Goal: Task Accomplishment & Management: Manage account settings

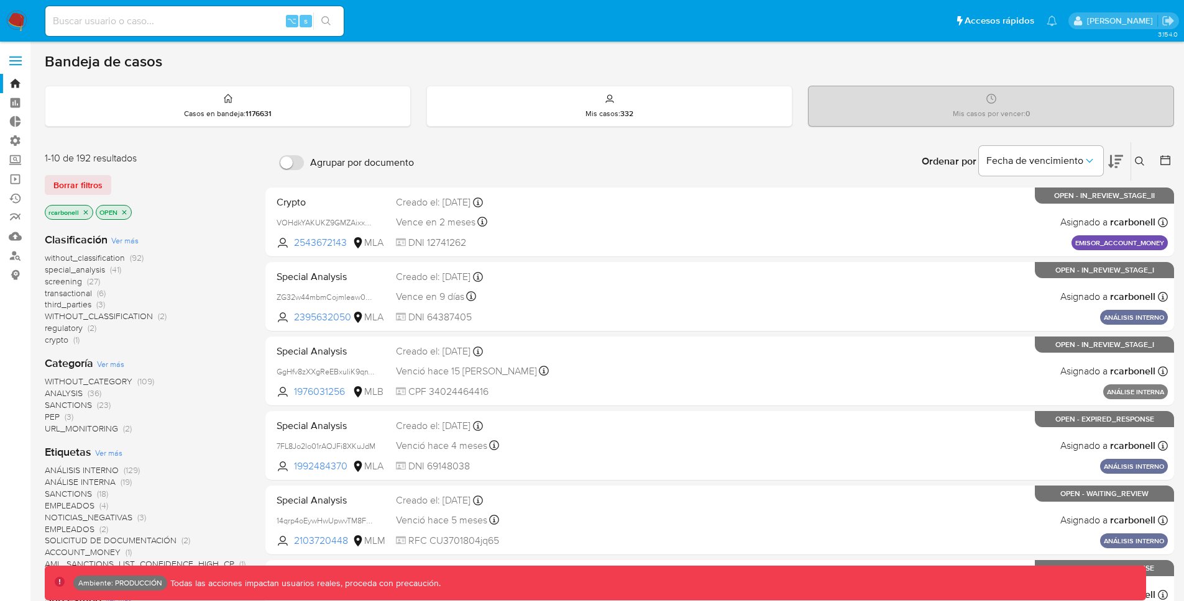
click at [18, 51] on label at bounding box center [15, 61] width 31 height 26
click at [0, 0] on input "checkbox" at bounding box center [0, 0] width 0 height 0
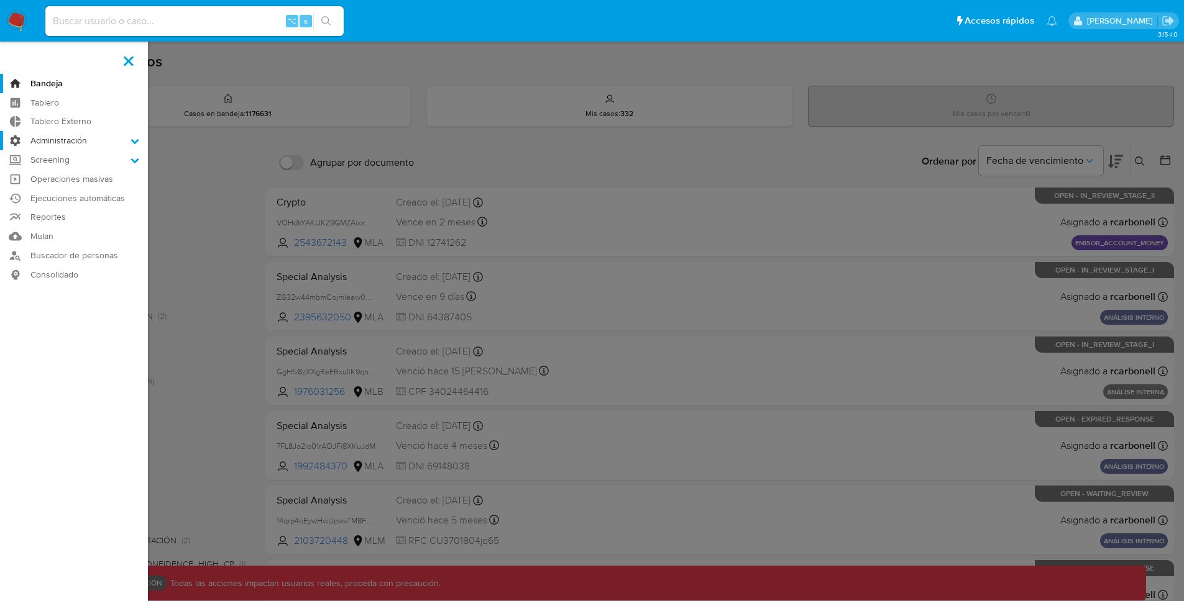
click at [105, 137] on label "Administración" at bounding box center [74, 140] width 148 height 19
click at [0, 0] on input "Administración" at bounding box center [0, 0] width 0 height 0
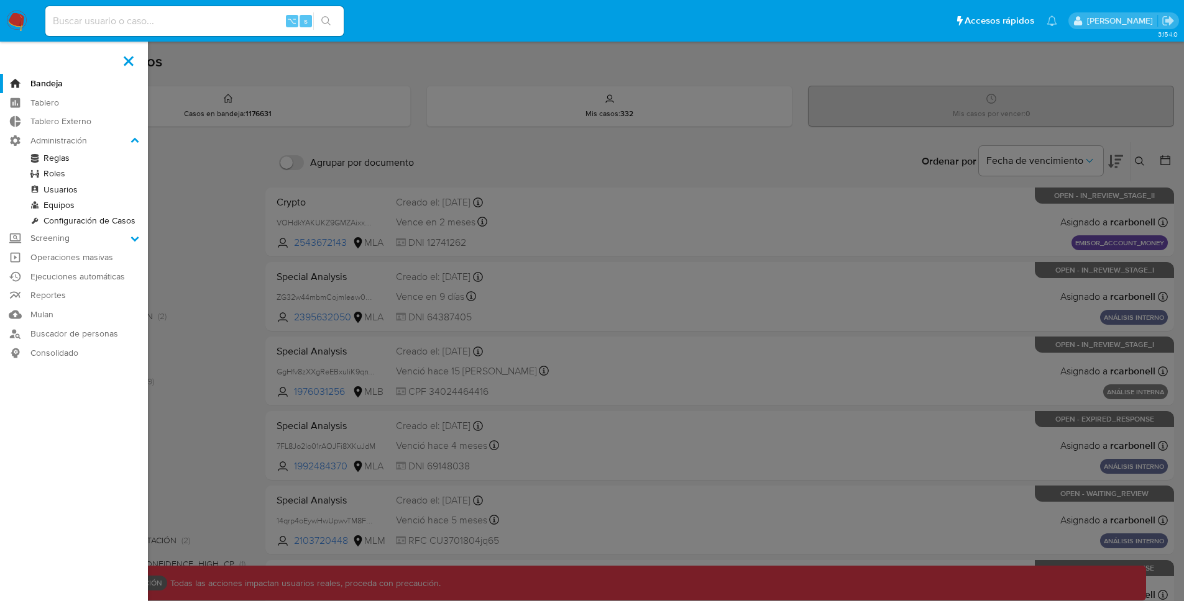
click at [63, 174] on link "Roles" at bounding box center [74, 174] width 148 height 16
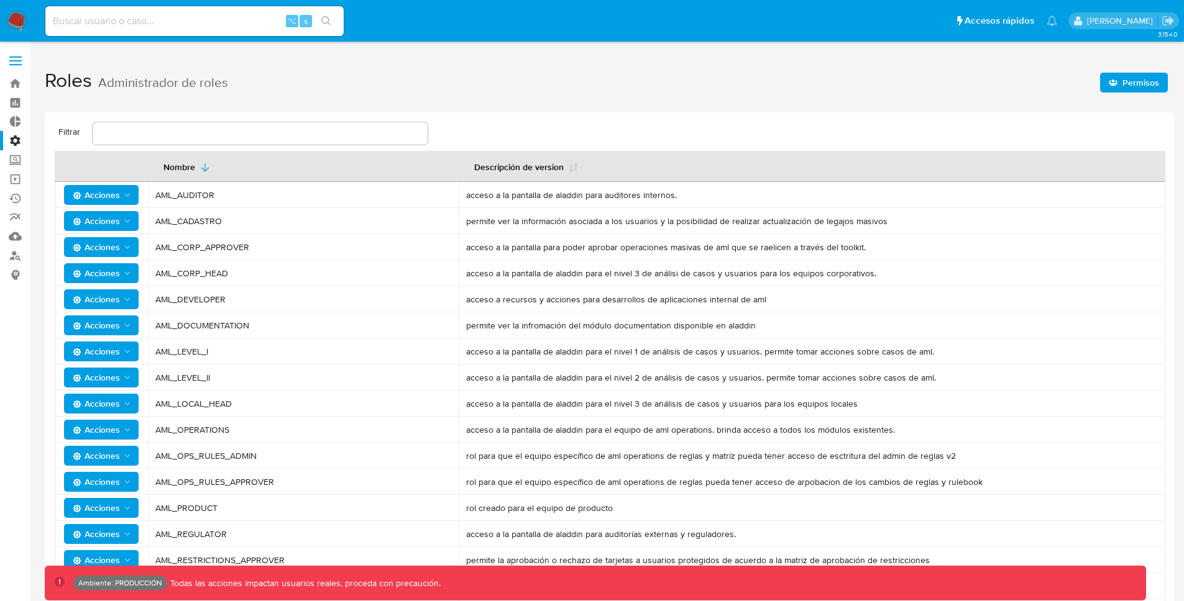
click at [1144, 80] on span "Permisos" at bounding box center [1140, 83] width 37 height 20
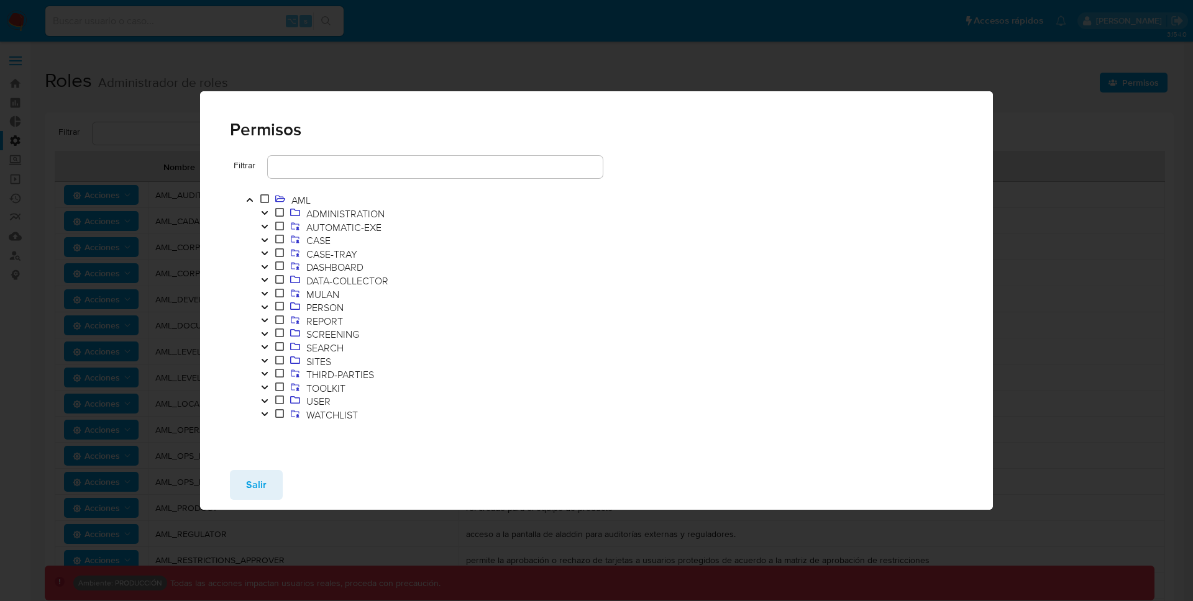
click at [265, 385] on icon "Toggle" at bounding box center [264, 387] width 9 height 7
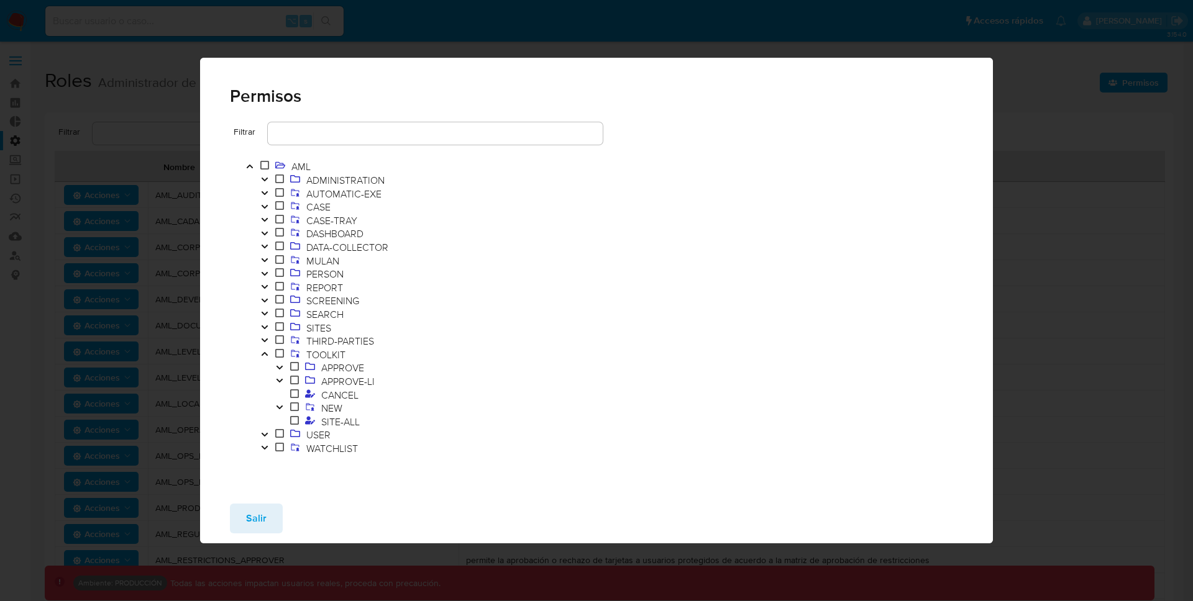
click at [282, 406] on icon "Toggle" at bounding box center [279, 407] width 9 height 7
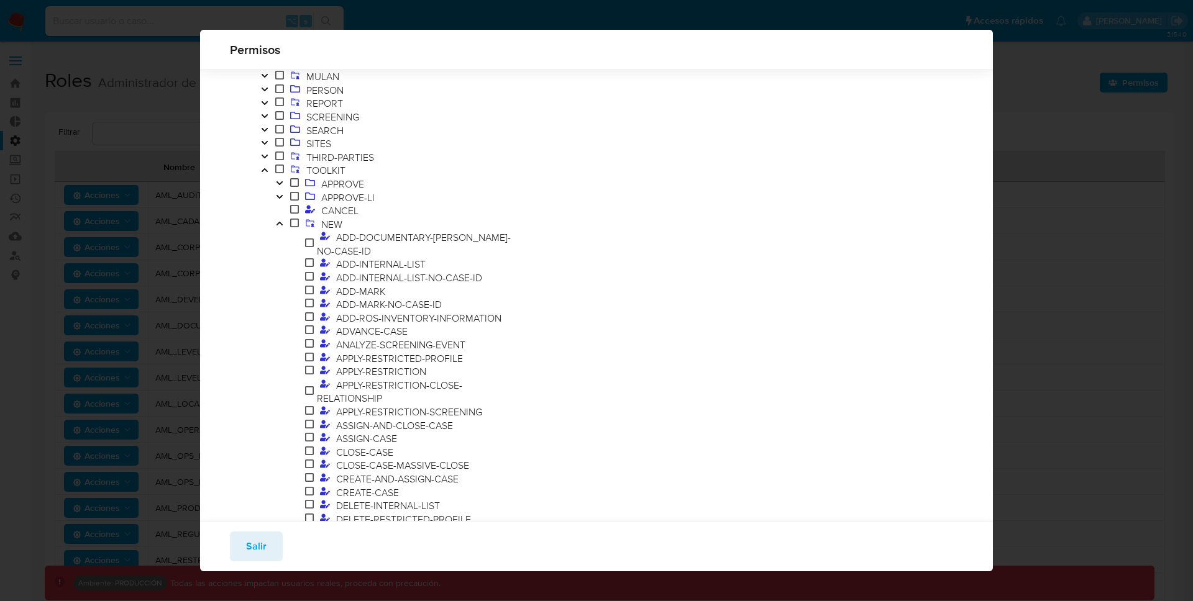
scroll to position [132, 0]
click at [380, 324] on span "ADVANCE-CASE" at bounding box center [372, 331] width 78 height 14
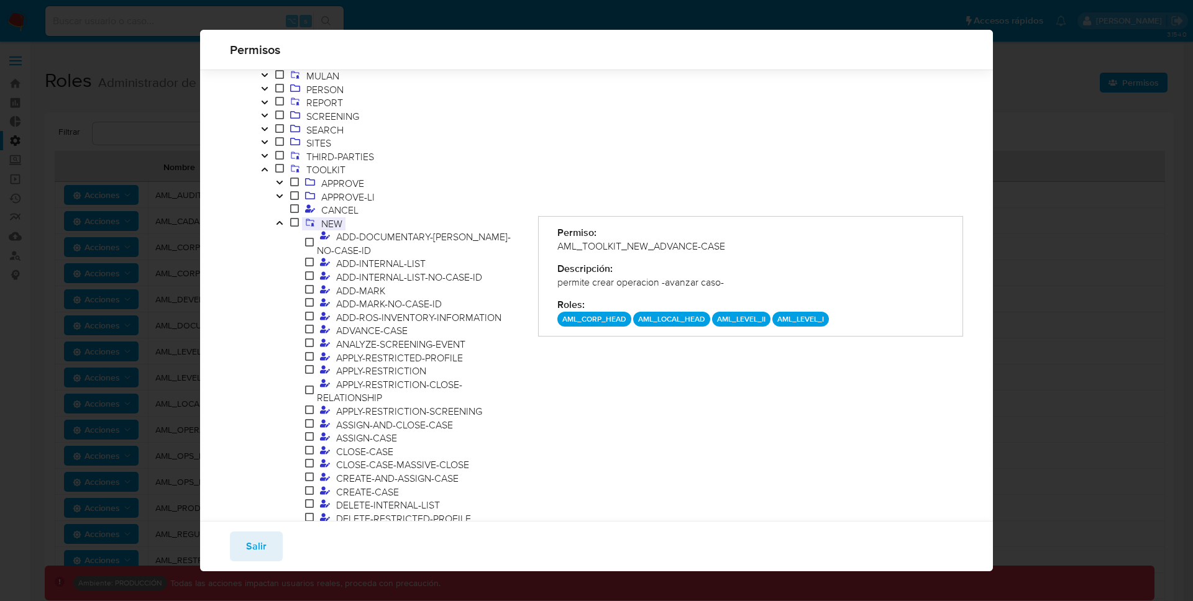
click at [311, 225] on icon at bounding box center [310, 222] width 10 height 10
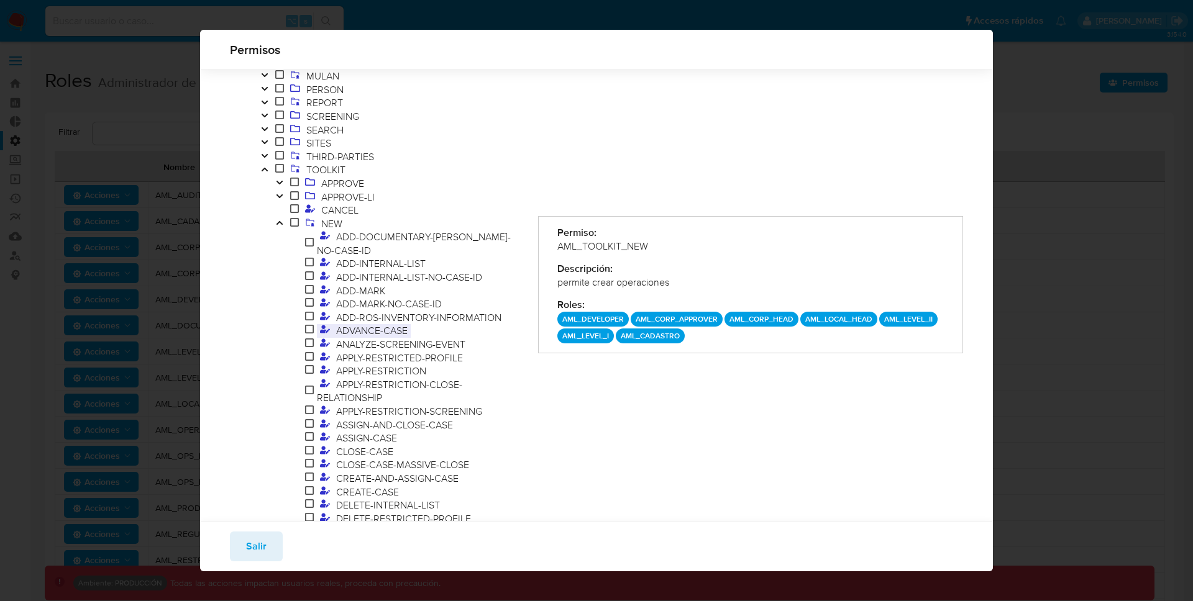
click at [360, 324] on span "ADVANCE-CASE" at bounding box center [372, 331] width 78 height 14
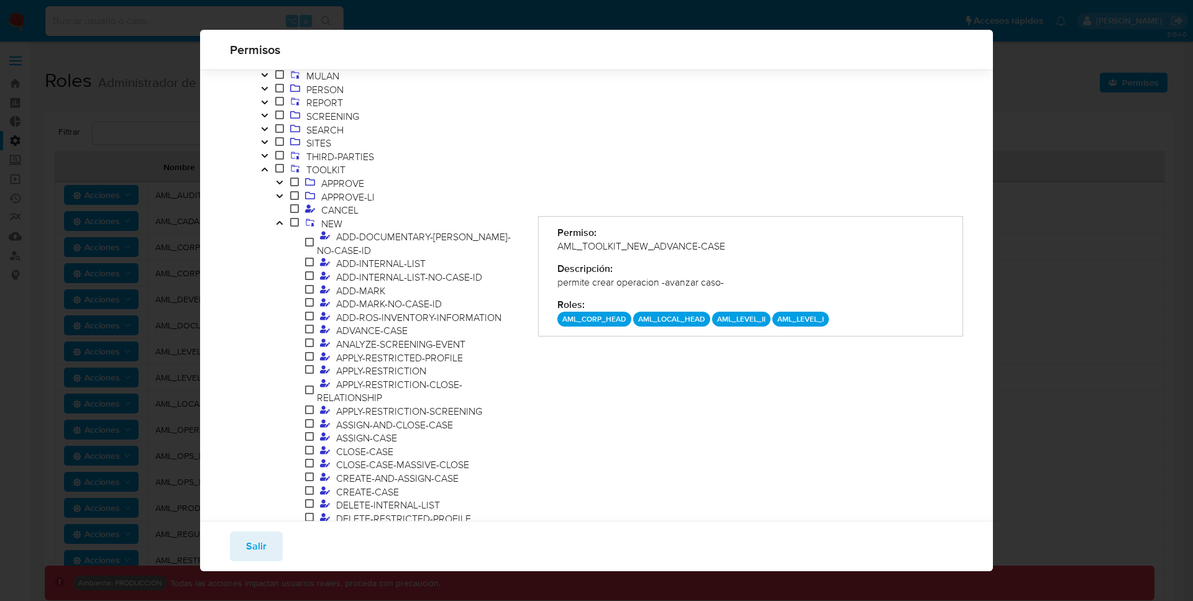
click at [797, 321] on p "AML_LEVEL_I" at bounding box center [800, 319] width 57 height 15
click at [747, 318] on p "AML_LEVEL_II" at bounding box center [741, 319] width 58 height 15
click at [656, 322] on p "AML_LOCAL_HEAD" at bounding box center [671, 319] width 77 height 15
click at [605, 322] on p "AML_CORP_HEAD" at bounding box center [594, 319] width 74 height 15
click at [283, 198] on icon "Toggle" at bounding box center [279, 196] width 9 height 7
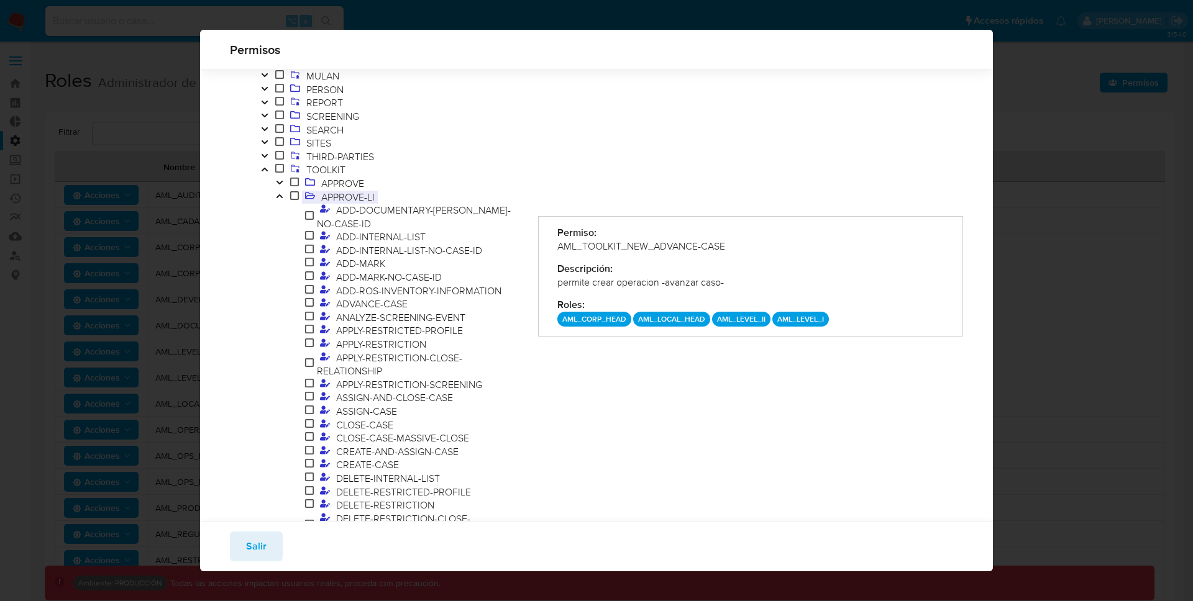
click at [319, 199] on span "APPROVE-LI" at bounding box center [348, 197] width 60 height 14
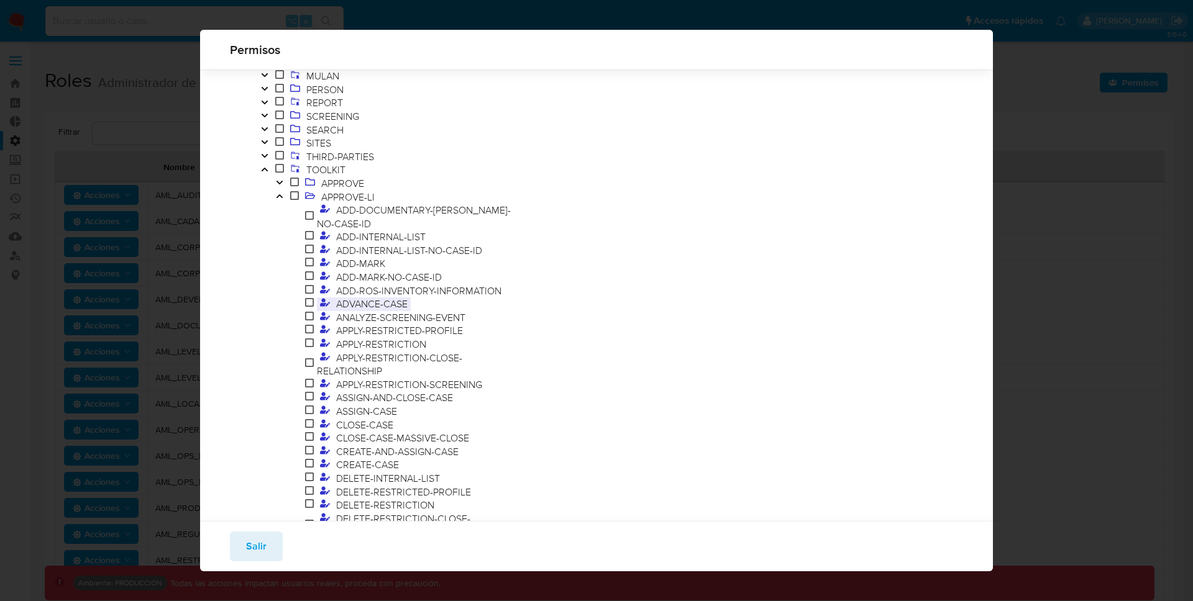
click at [402, 297] on span "ADVANCE-CASE" at bounding box center [372, 304] width 78 height 14
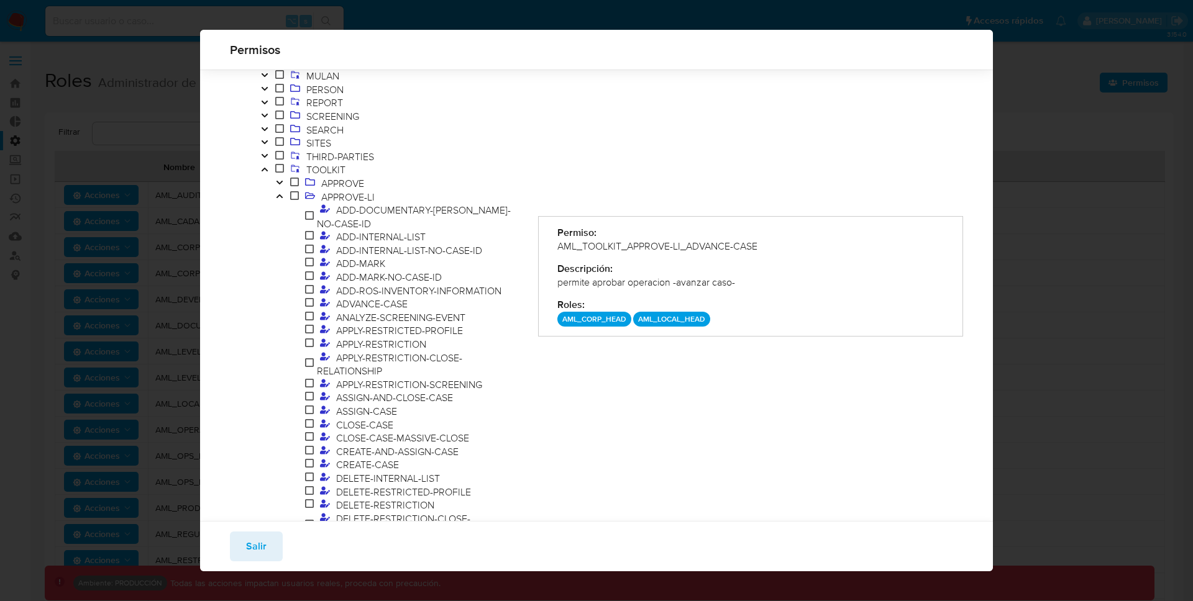
click at [685, 318] on p "AML_LOCAL_HEAD" at bounding box center [671, 319] width 77 height 15
click at [686, 317] on p "AML_LOCAL_HEAD" at bounding box center [671, 319] width 77 height 15
click at [580, 319] on p "AML_CORP_HEAD" at bounding box center [594, 319] width 74 height 15
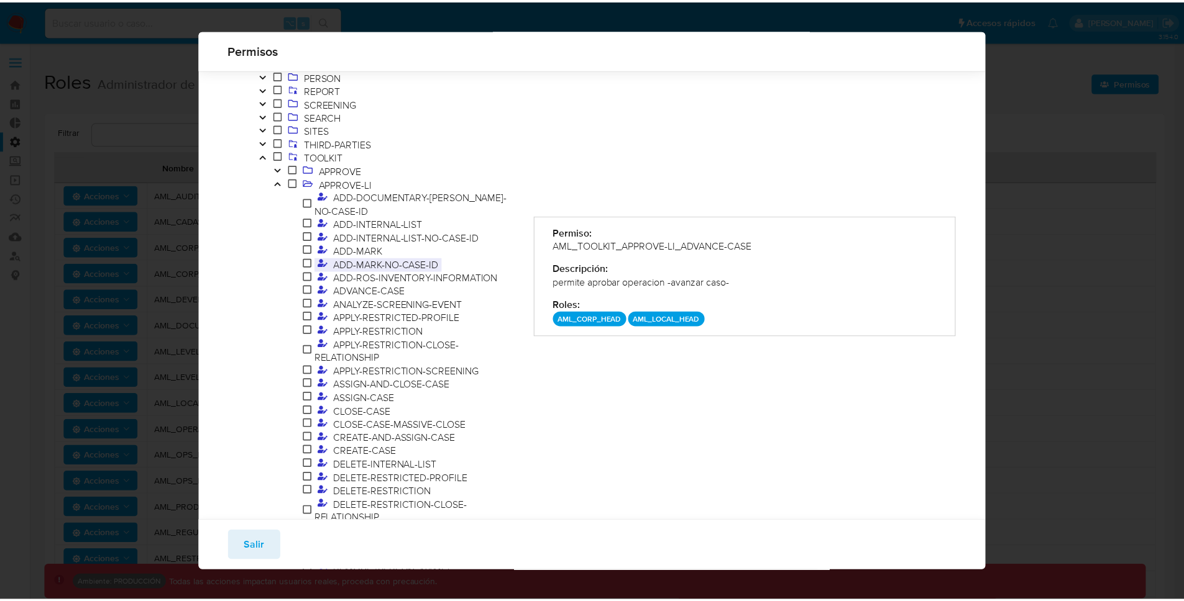
scroll to position [145, 0]
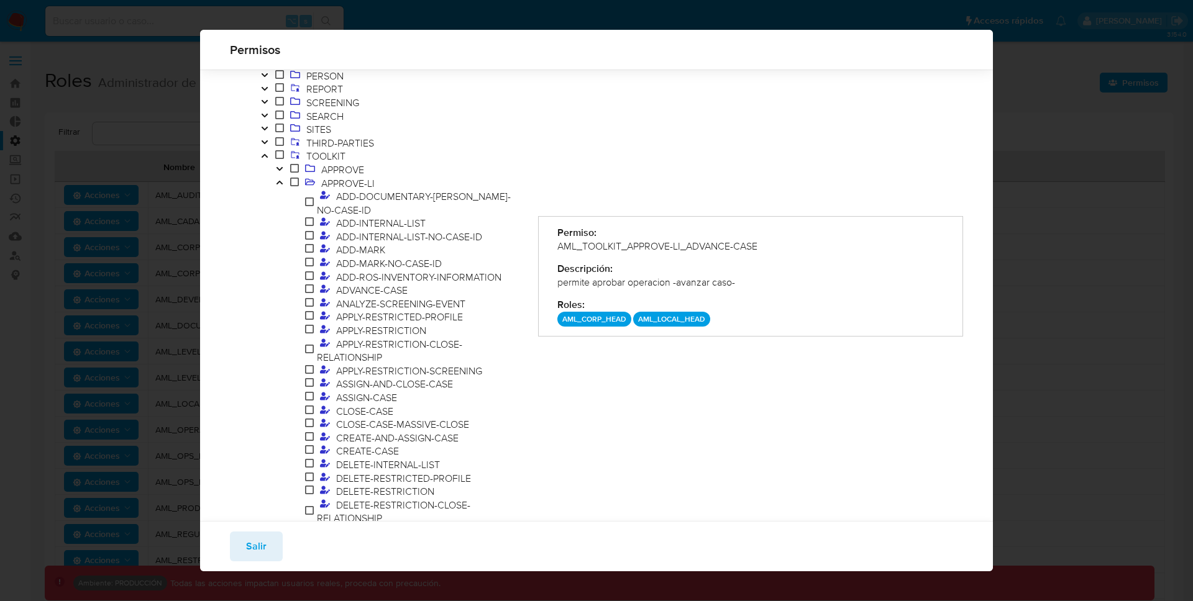
click at [281, 180] on icon "Toggle" at bounding box center [279, 182] width 9 height 7
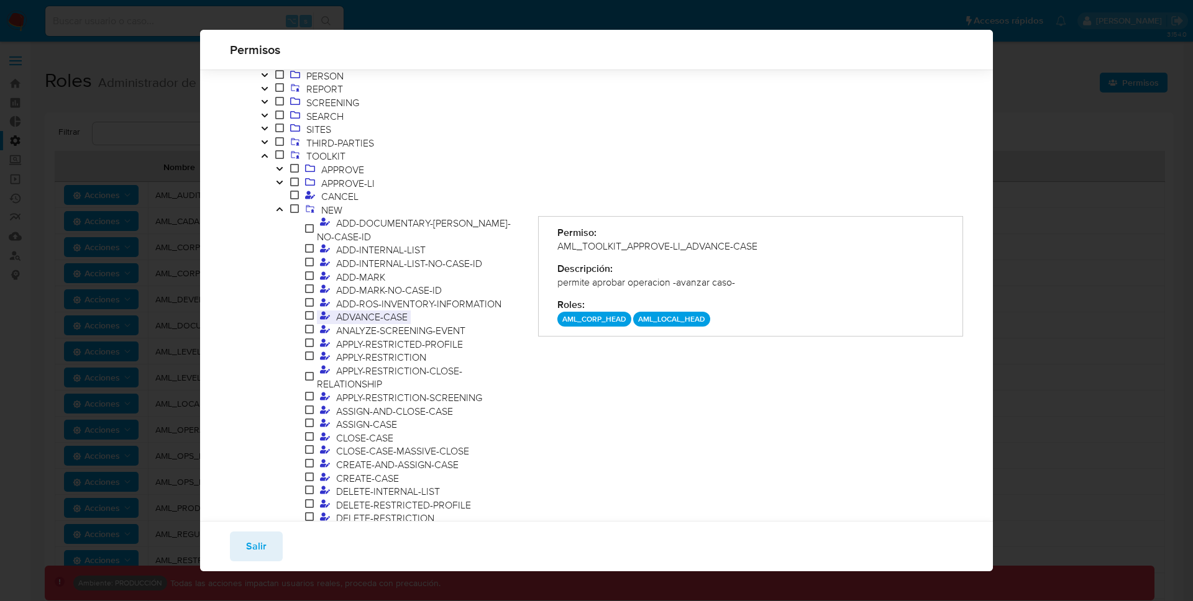
click at [383, 310] on span "ADVANCE-CASE" at bounding box center [372, 317] width 78 height 14
click at [808, 320] on p "AML_LEVEL_I" at bounding box center [800, 319] width 57 height 15
click at [819, 322] on p "AML_LEVEL_I" at bounding box center [800, 319] width 57 height 15
drag, startPoint x: 801, startPoint y: 323, endPoint x: 781, endPoint y: 326, distance: 20.0
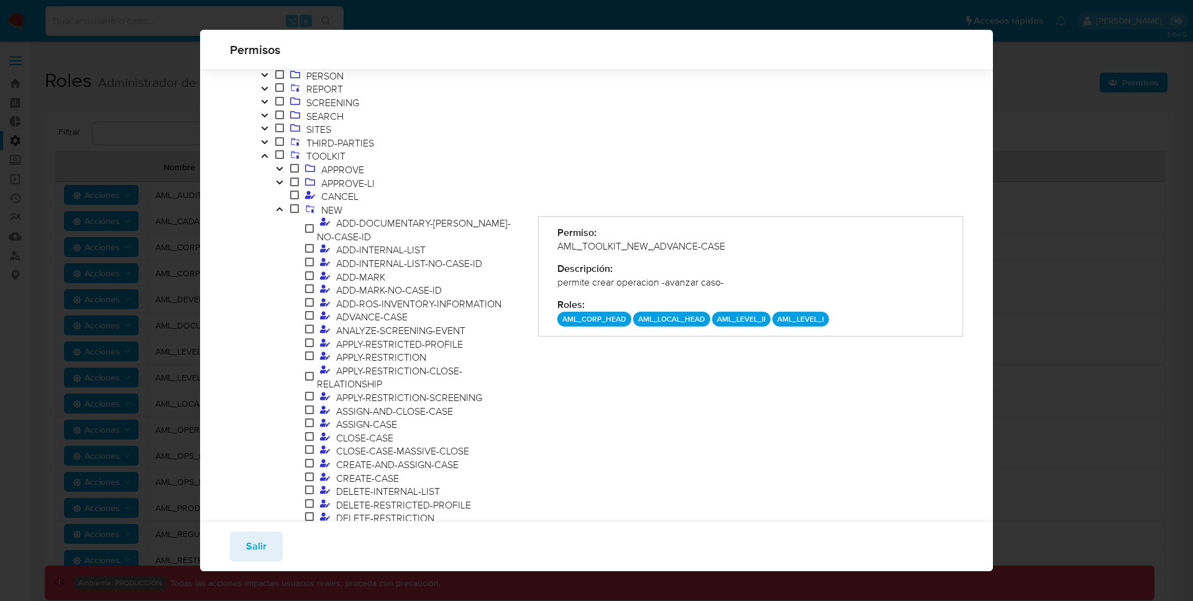
click at [801, 323] on p "AML_LEVEL_I" at bounding box center [800, 319] width 57 height 15
click at [280, 183] on icon "Toggle" at bounding box center [279, 182] width 9 height 7
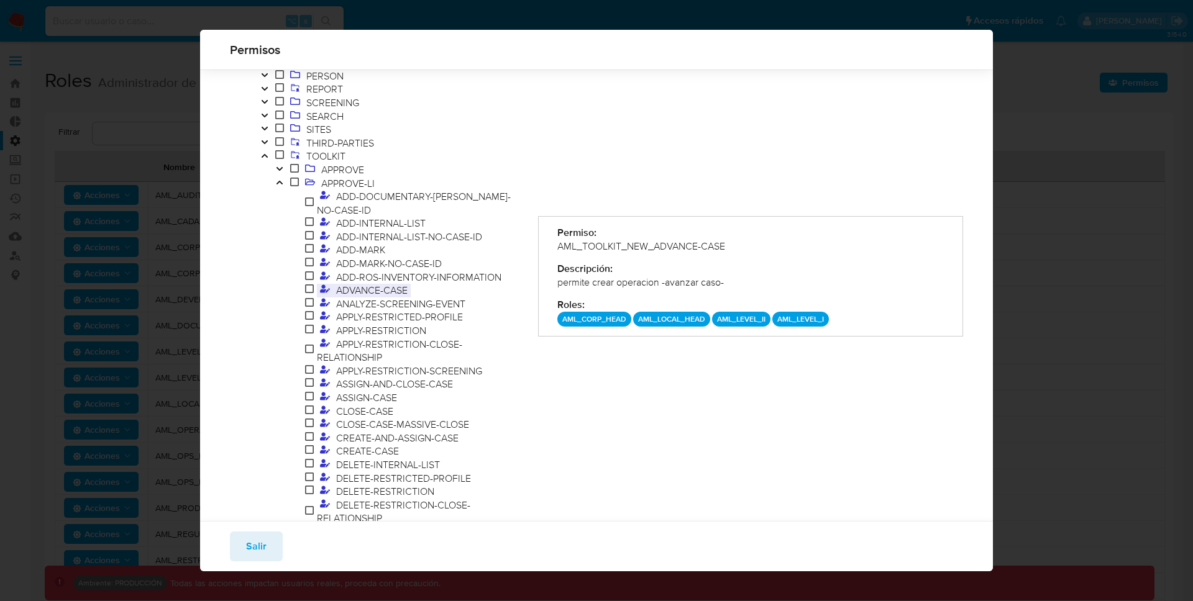
click at [381, 283] on span "ADVANCE-CASE" at bounding box center [372, 290] width 78 height 14
click at [273, 185] on button "Toggle" at bounding box center [279, 184] width 15 height 14
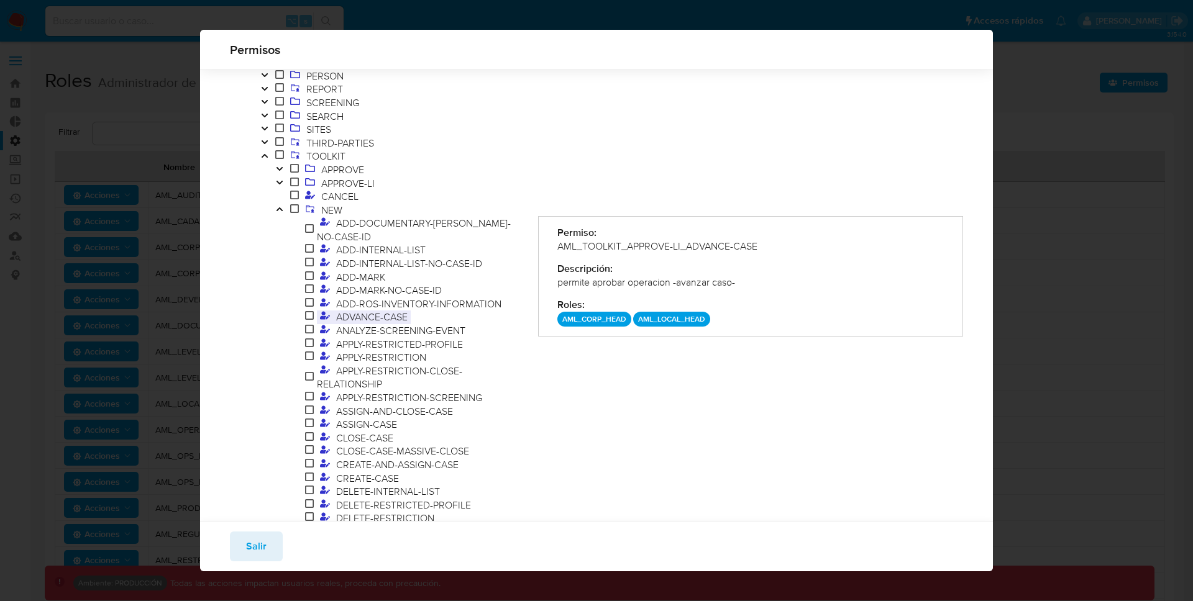
click at [391, 310] on span "ADVANCE-CASE" at bounding box center [372, 317] width 78 height 14
click at [678, 317] on p "AML_LOCAL_HEAD" at bounding box center [671, 319] width 77 height 15
click at [678, 316] on p "AML_LOCAL_HEAD" at bounding box center [671, 319] width 77 height 15
click at [677, 316] on p "AML_LOCAL_HEAD" at bounding box center [671, 319] width 77 height 15
click at [672, 312] on p "AML_LOCAL_HEAD" at bounding box center [671, 319] width 77 height 15
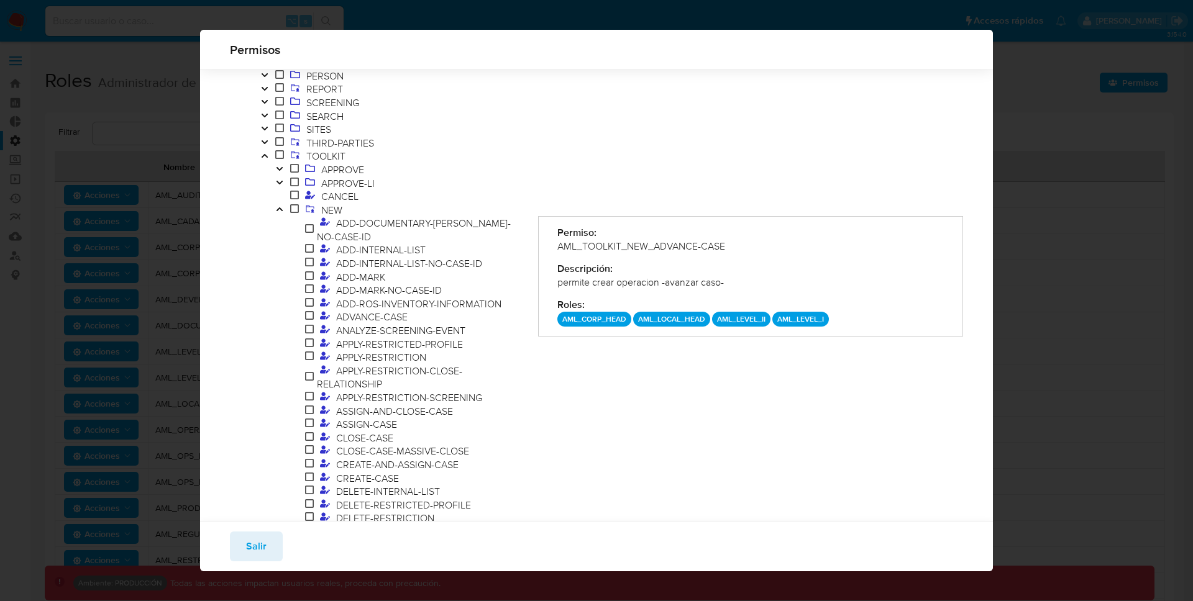
click at [670, 316] on p "AML_LOCAL_HEAD" at bounding box center [671, 319] width 77 height 15
click at [273, 175] on button "Toggle" at bounding box center [279, 170] width 15 height 14
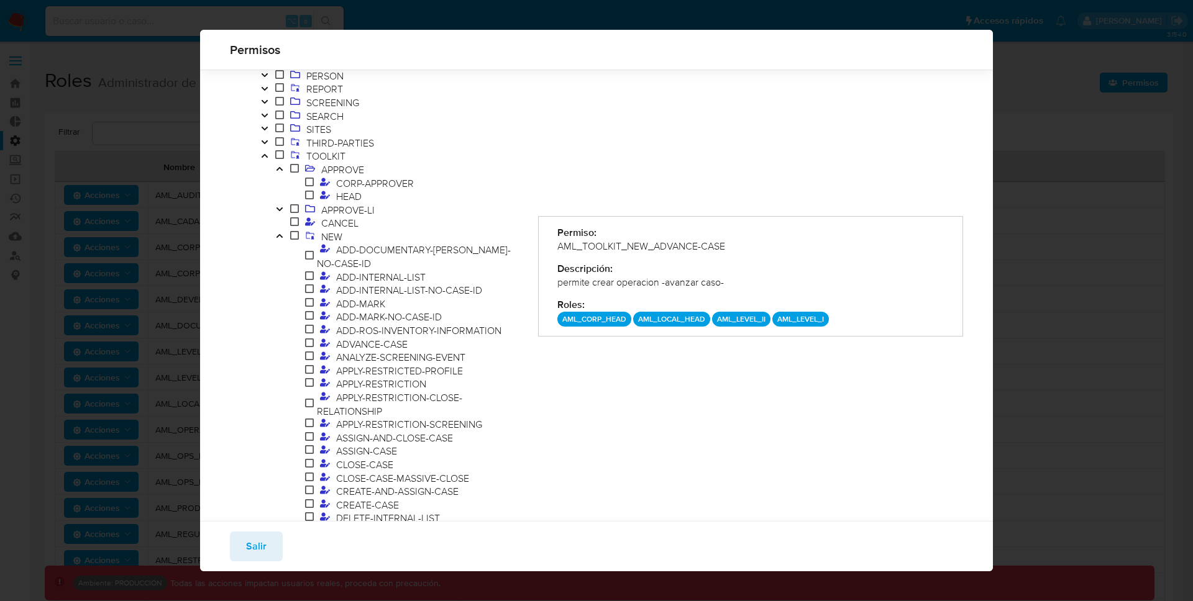
click at [283, 169] on button "Toggle" at bounding box center [279, 170] width 15 height 14
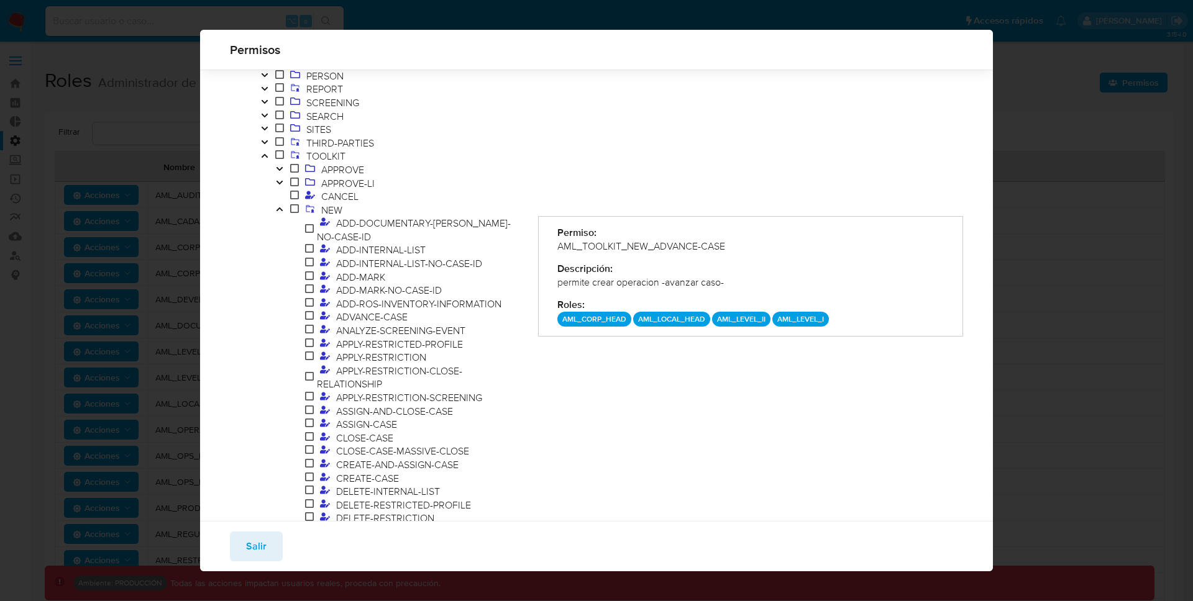
click at [282, 183] on icon "Toggle" at bounding box center [279, 182] width 9 height 7
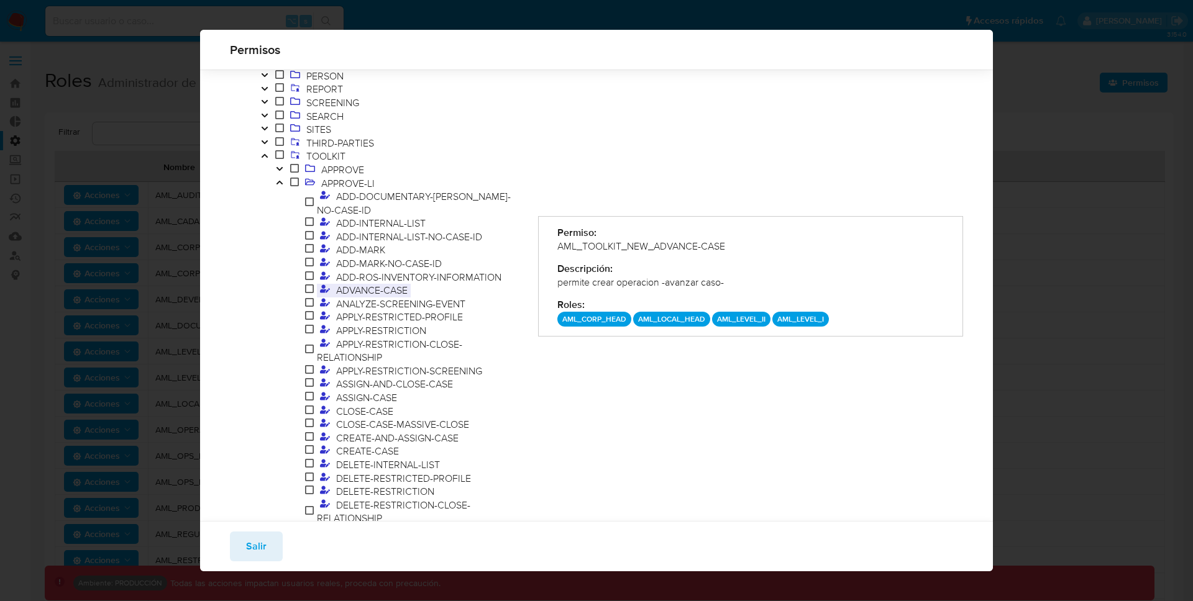
click at [371, 283] on span "ADVANCE-CASE" at bounding box center [372, 290] width 78 height 14
click at [649, 319] on p "AML_LOCAL_HEAD" at bounding box center [671, 319] width 77 height 15
click at [255, 545] on span "Salir" at bounding box center [256, 546] width 21 height 27
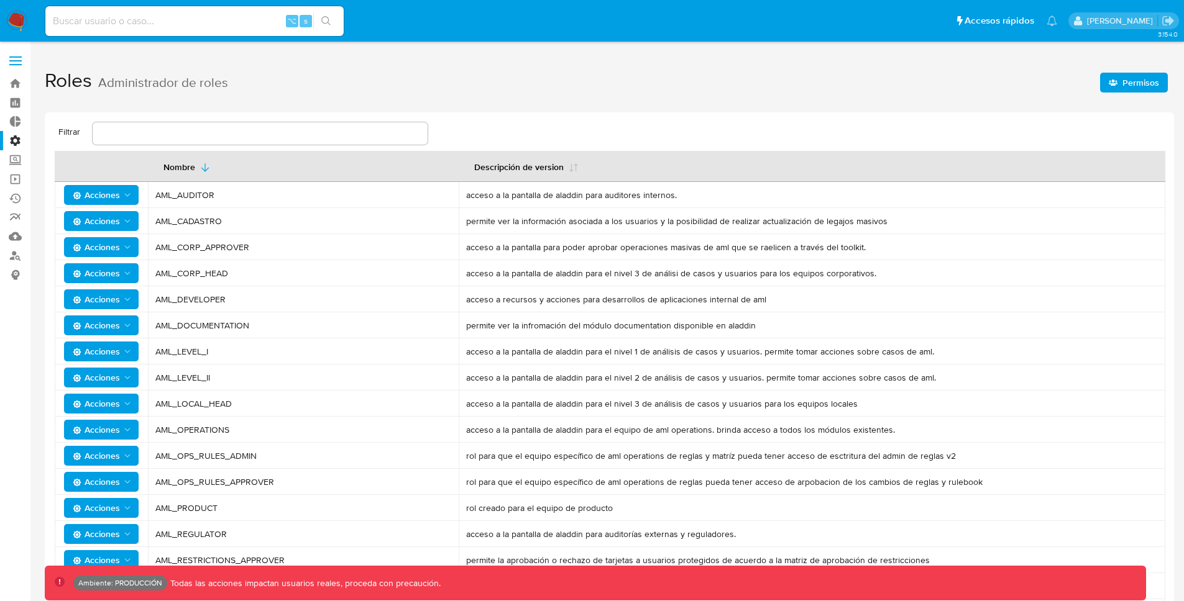
click at [16, 69] on label at bounding box center [15, 61] width 31 height 26
click at [0, 0] on input "checkbox" at bounding box center [0, 0] width 0 height 0
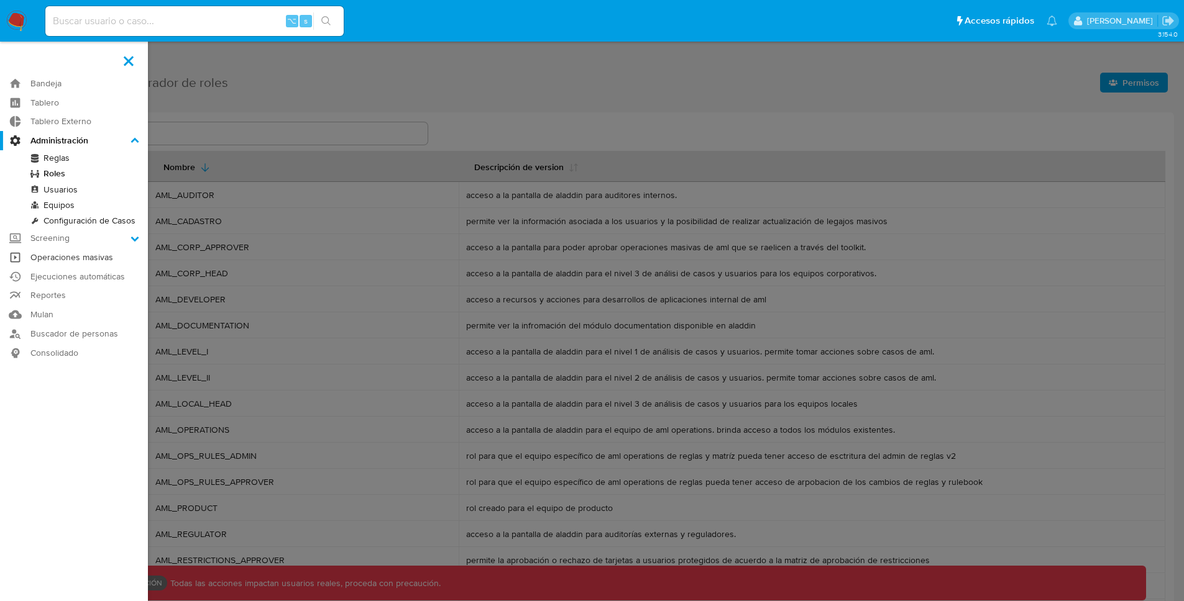
click at [114, 260] on link "Operaciones masivas" at bounding box center [74, 257] width 148 height 19
